Goal: Information Seeking & Learning: Learn about a topic

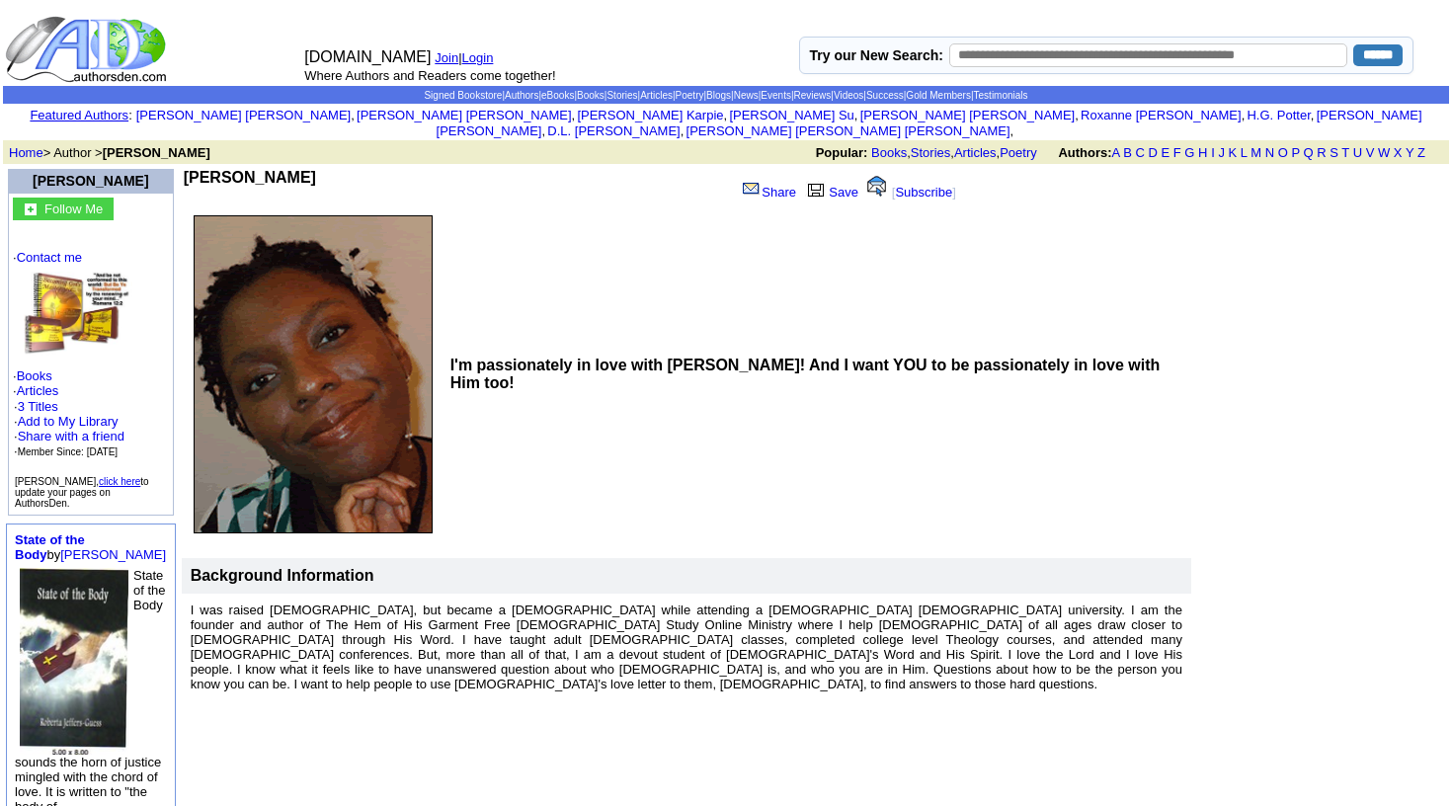
click at [70, 303] on img at bounding box center [78, 315] width 109 height 87
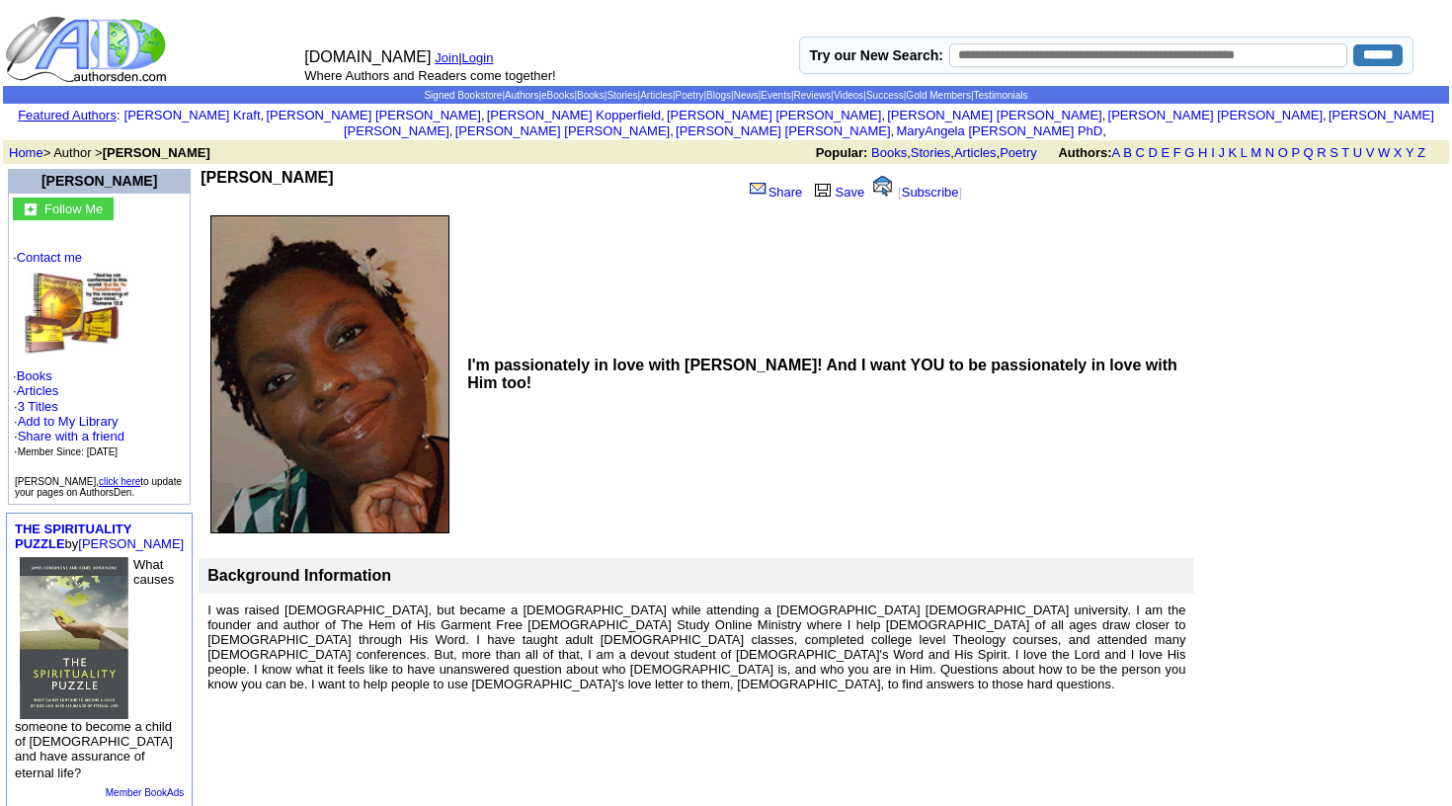
click at [62, 309] on img at bounding box center [78, 315] width 109 height 87
